Goal: Task Accomplishment & Management: Manage account settings

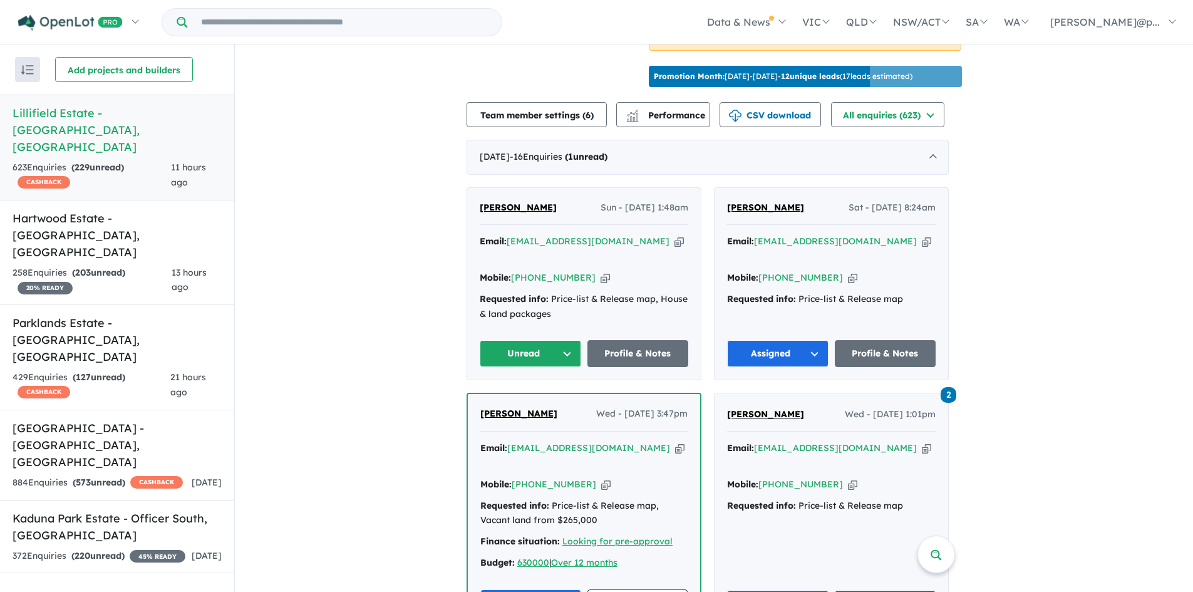
scroll to position [424, 0]
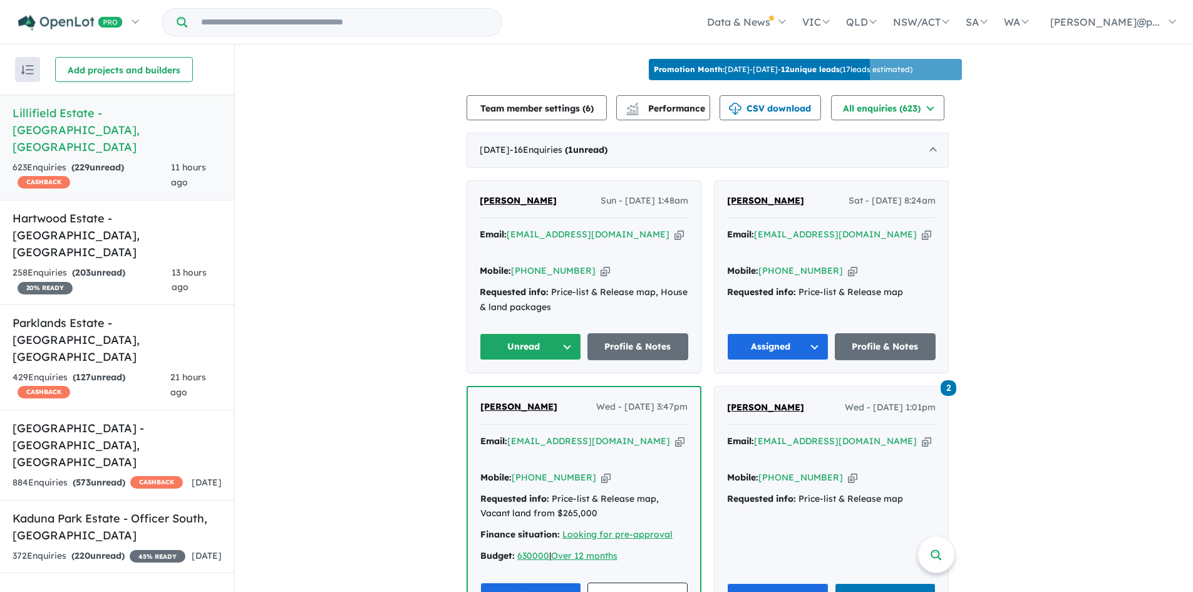
click at [601, 264] on icon "button" at bounding box center [605, 270] width 9 height 13
click at [675, 230] on icon "button" at bounding box center [679, 234] width 9 height 13
drag, startPoint x: 528, startPoint y: 189, endPoint x: 481, endPoint y: 194, distance: 47.3
click at [482, 194] on div "[PERSON_NAME] - [DATE] 1:48am" at bounding box center [584, 206] width 209 height 25
copy span "[PERSON_NAME]"
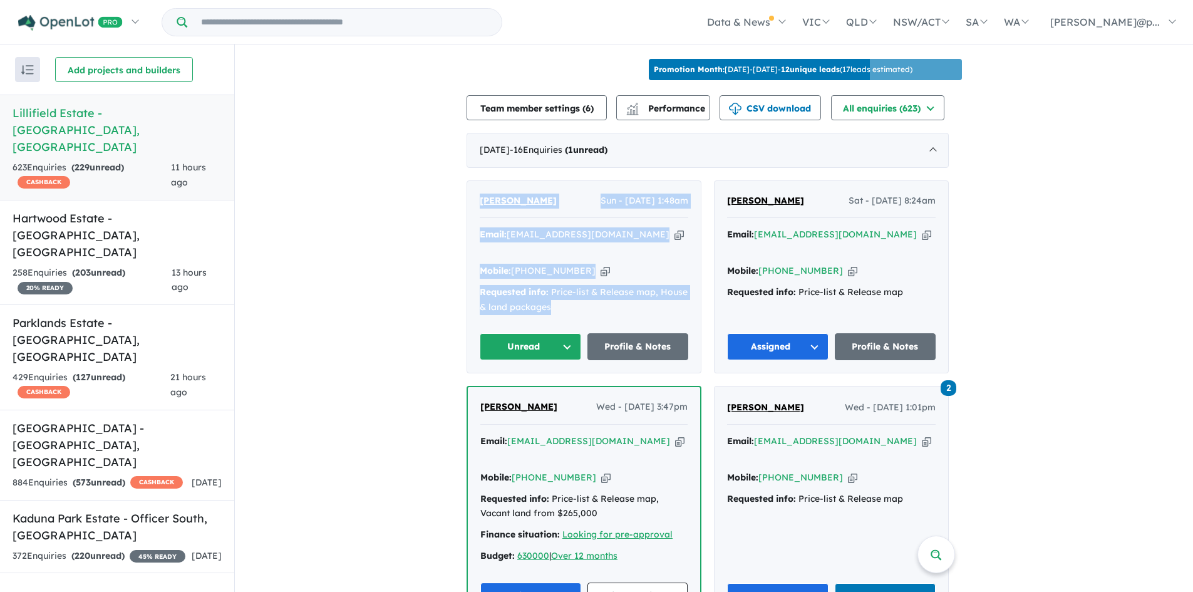
drag, startPoint x: 575, startPoint y: 296, endPoint x: 467, endPoint y: 195, distance: 148.0
copy div "[PERSON_NAME] - [DATE] 1:48am Email: [EMAIL_ADDRESS][DOMAIN_NAME] Copied! Mobil…"
click at [675, 228] on icon "button" at bounding box center [679, 234] width 9 height 13
copy div "[PERSON_NAME] - [DATE] 1:48am Email: [EMAIL_ADDRESS][DOMAIN_NAME] Copied! Mobil…"
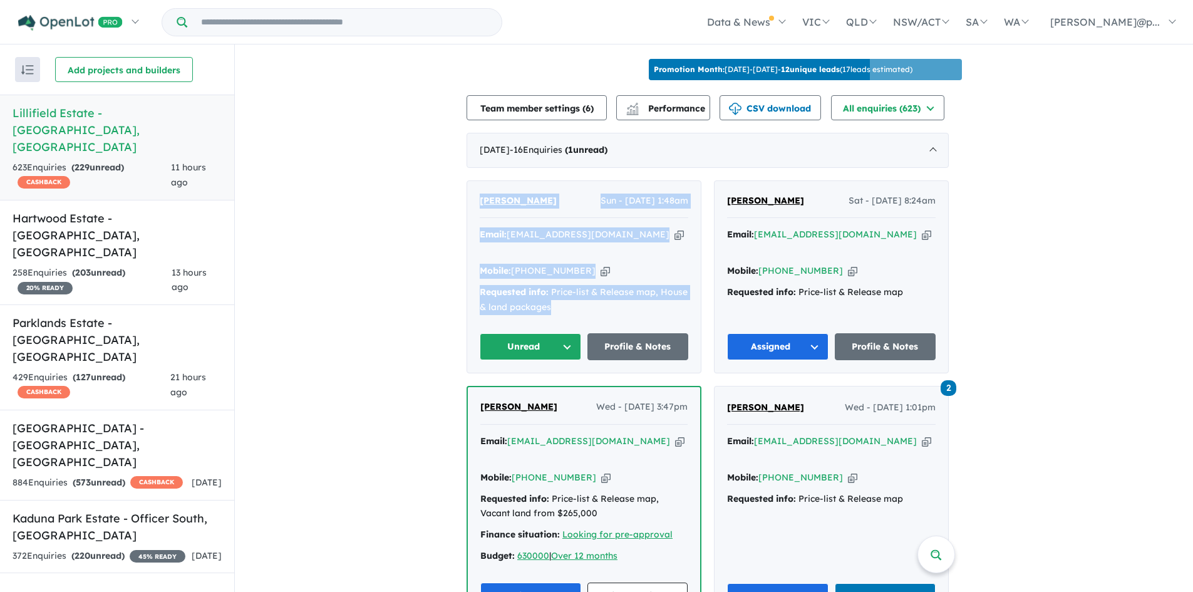
click at [547, 337] on button "Unread" at bounding box center [530, 346] width 101 height 27
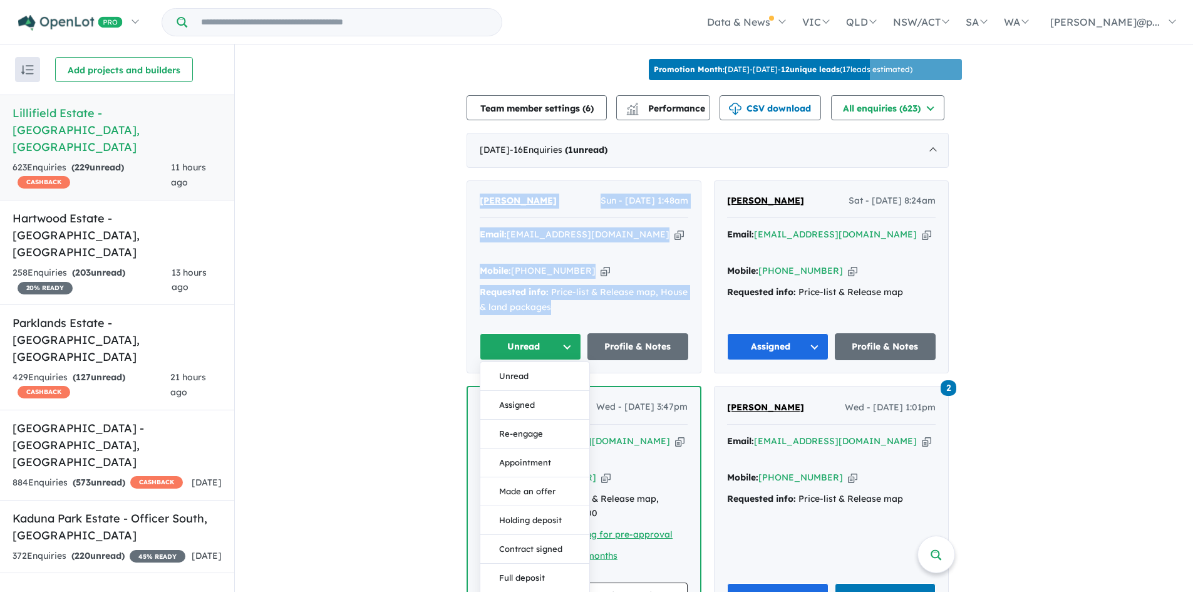
click at [562, 391] on button "Assigned" at bounding box center [535, 405] width 109 height 29
